Goal: Find specific page/section: Find specific page/section

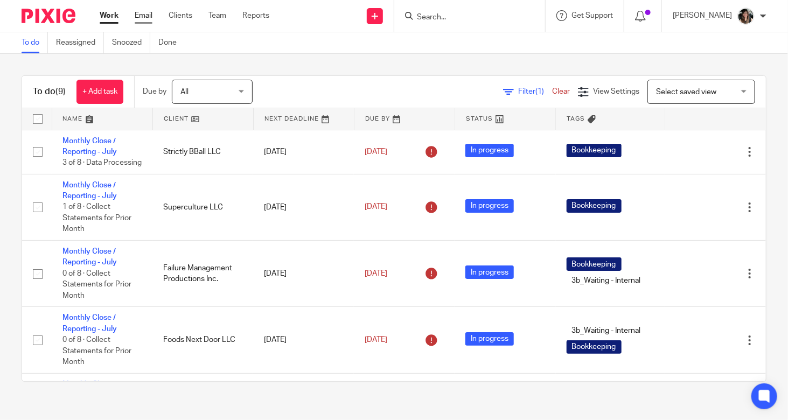
click at [141, 16] on link "Email" at bounding box center [144, 15] width 18 height 11
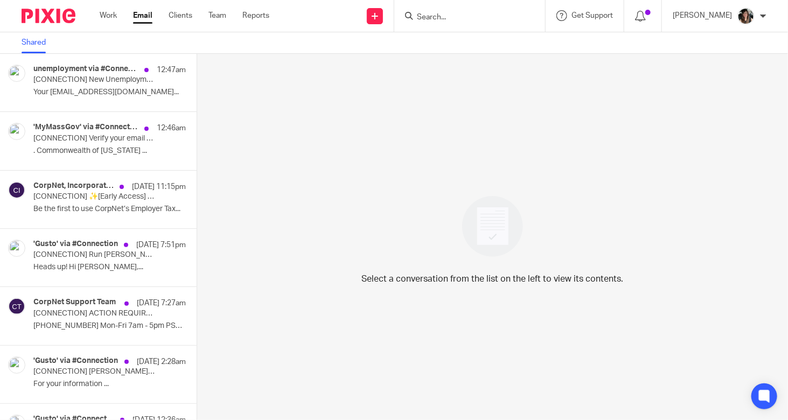
click at [145, 15] on link "Email" at bounding box center [142, 15] width 19 height 11
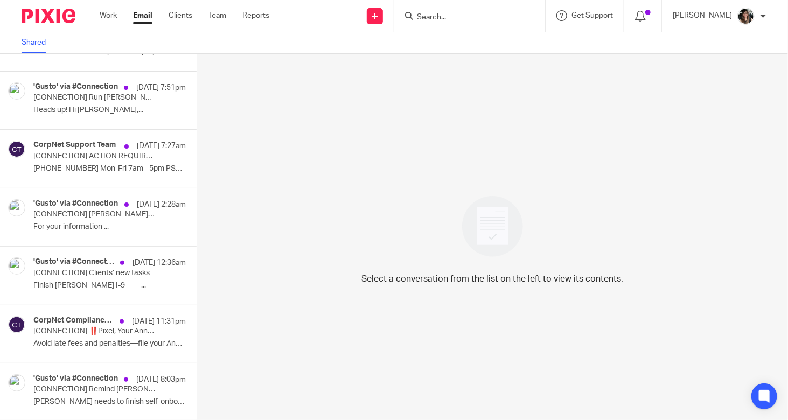
scroll to position [323, 0]
